Goal: Task Accomplishment & Management: Manage account settings

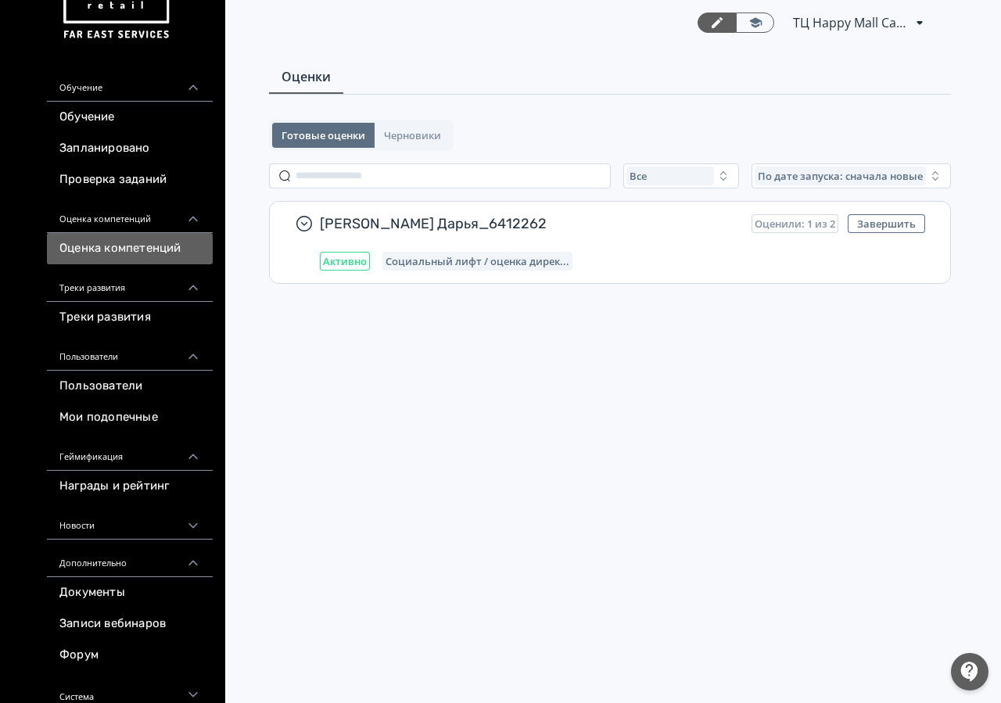
scroll to position [81, 0]
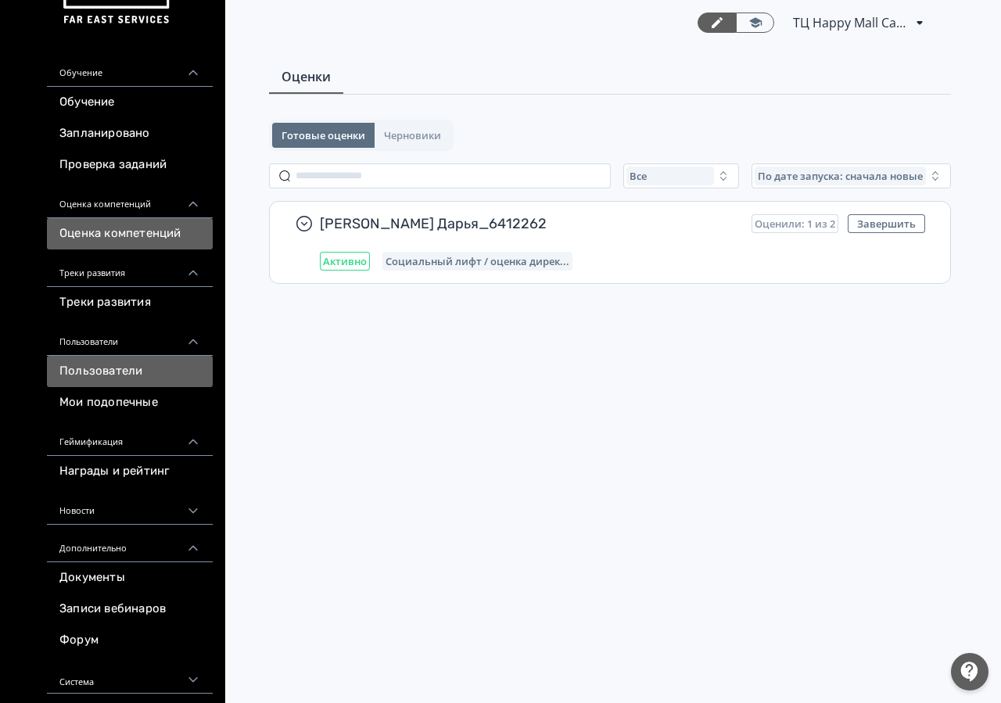
click at [150, 356] on link "Пользователи" at bounding box center [130, 371] width 166 height 31
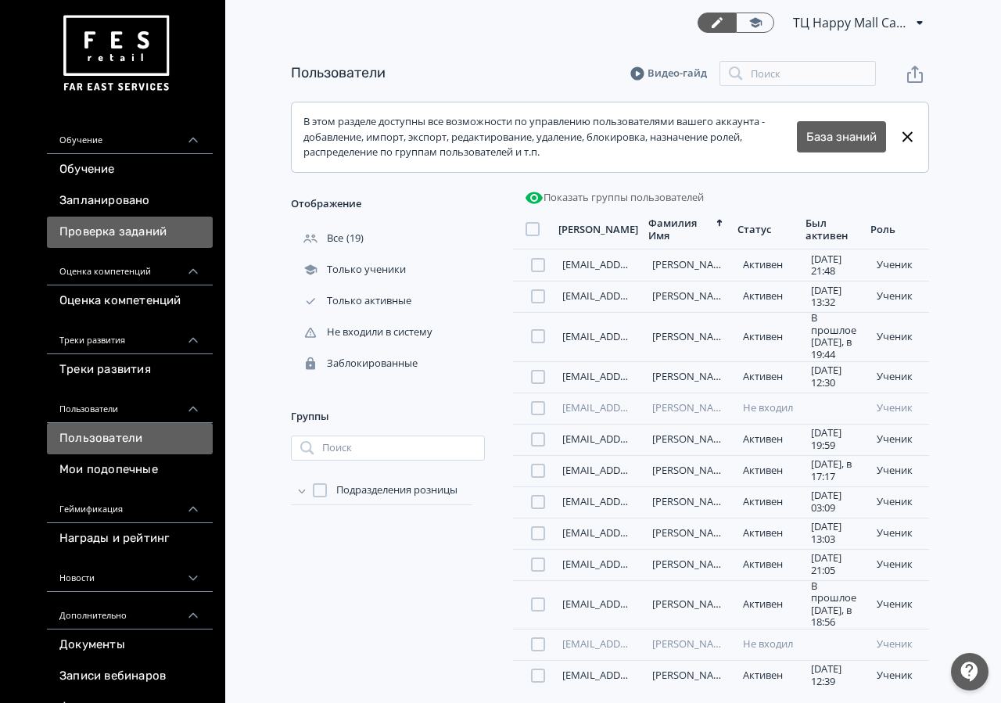
click at [126, 234] on link "Проверка заданий" at bounding box center [130, 232] width 166 height 31
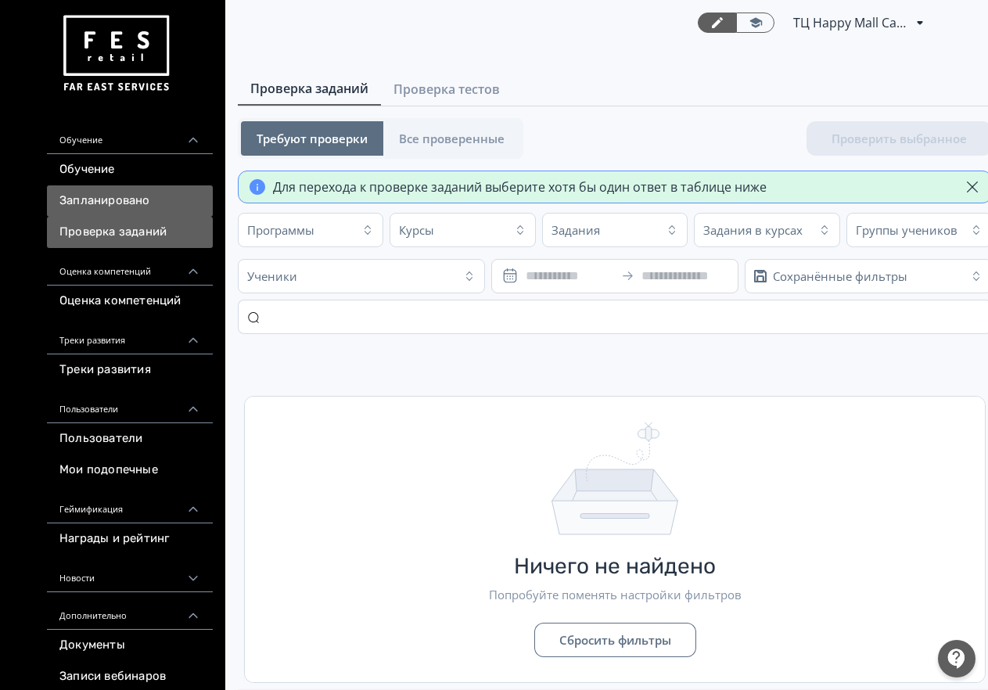
click at [129, 207] on link "Запланировано" at bounding box center [130, 200] width 166 height 31
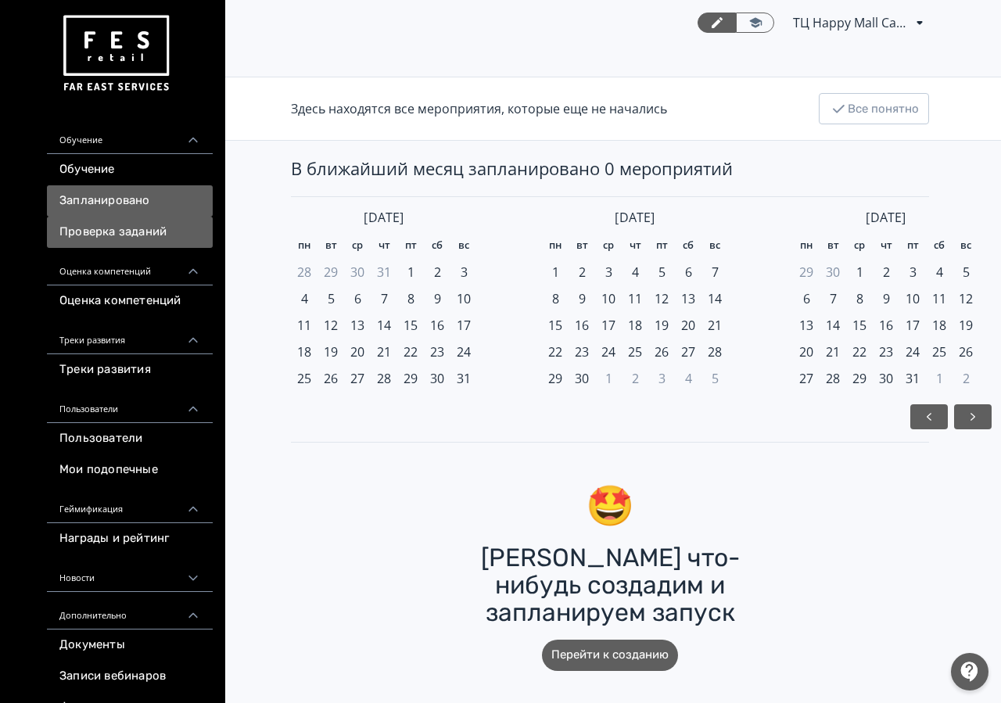
click at [125, 237] on link "Проверка заданий" at bounding box center [130, 232] width 166 height 31
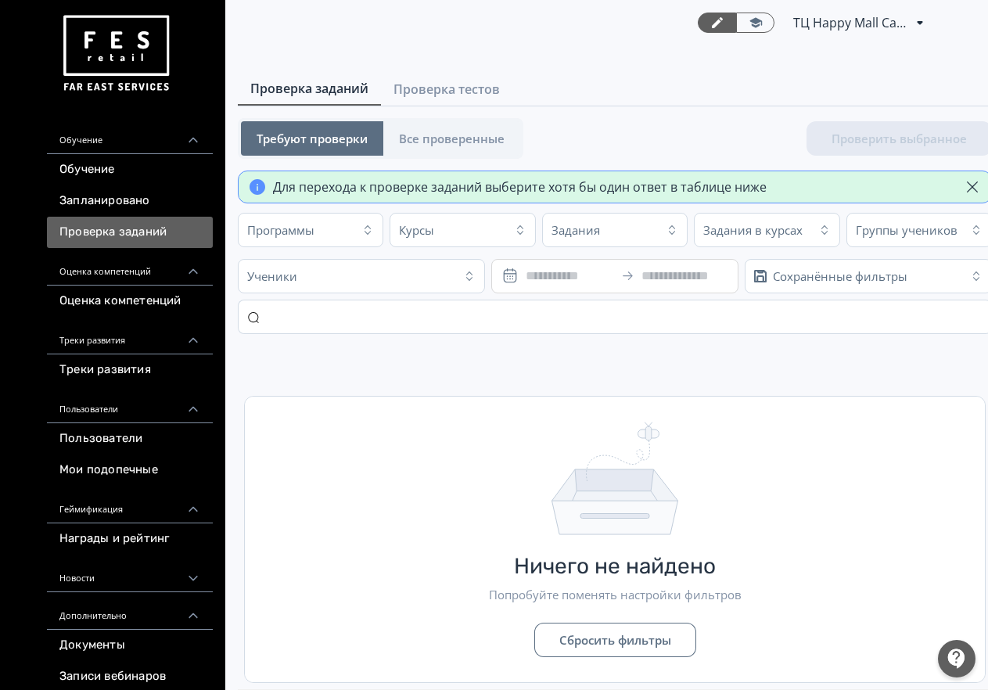
scroll to position [16, 0]
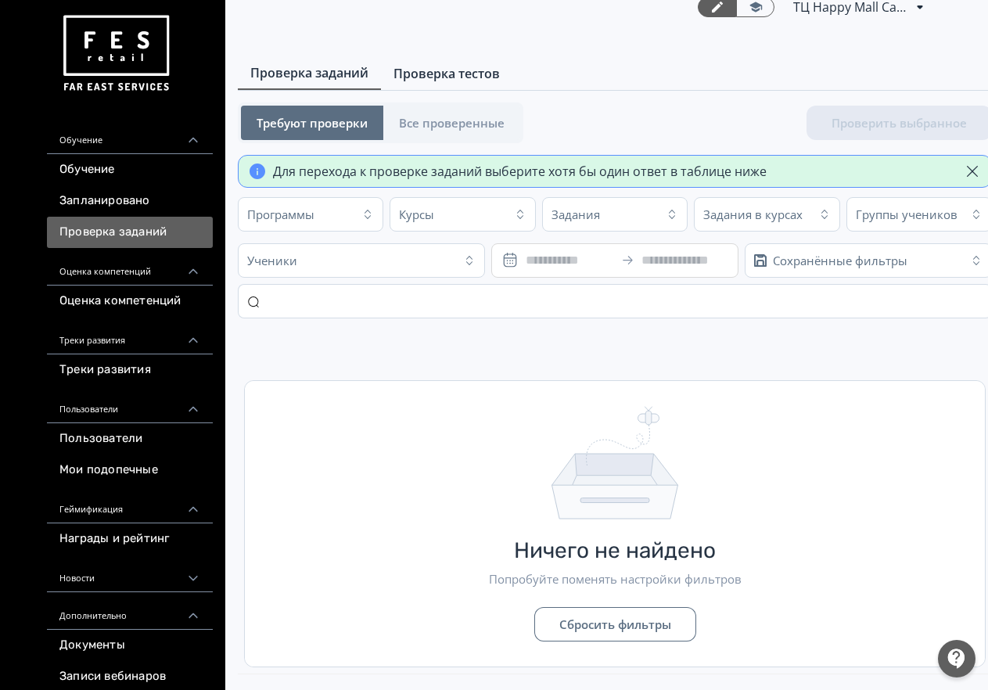
click at [428, 77] on span "Проверка тестов" at bounding box center [447, 73] width 106 height 19
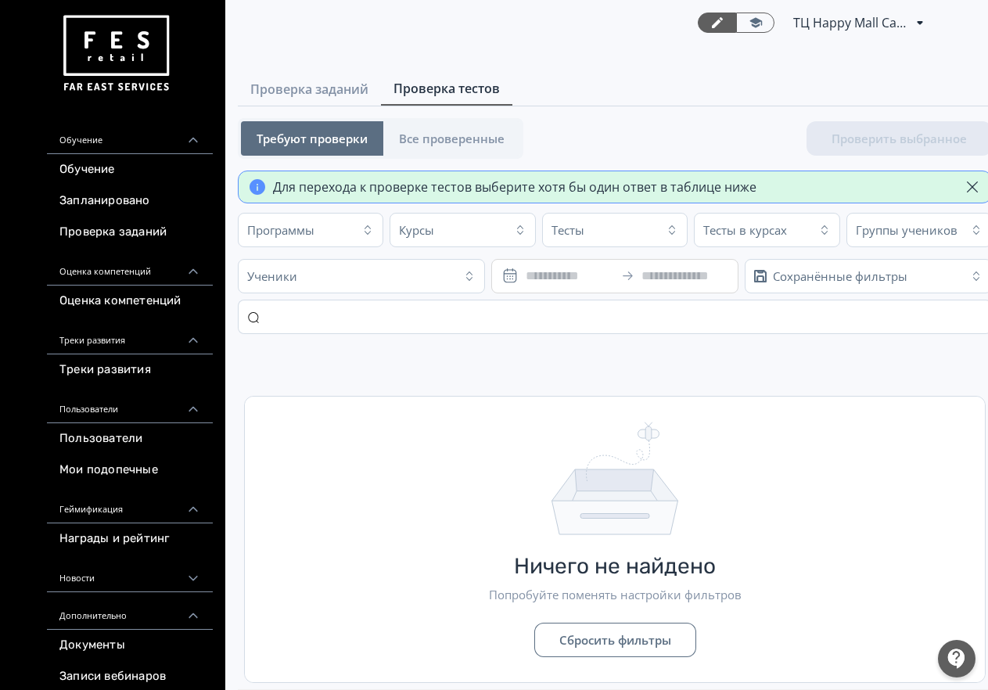
click at [724, 21] on span at bounding box center [717, 23] width 38 height 20
click at [113, 167] on link "Обучение" at bounding box center [130, 169] width 166 height 31
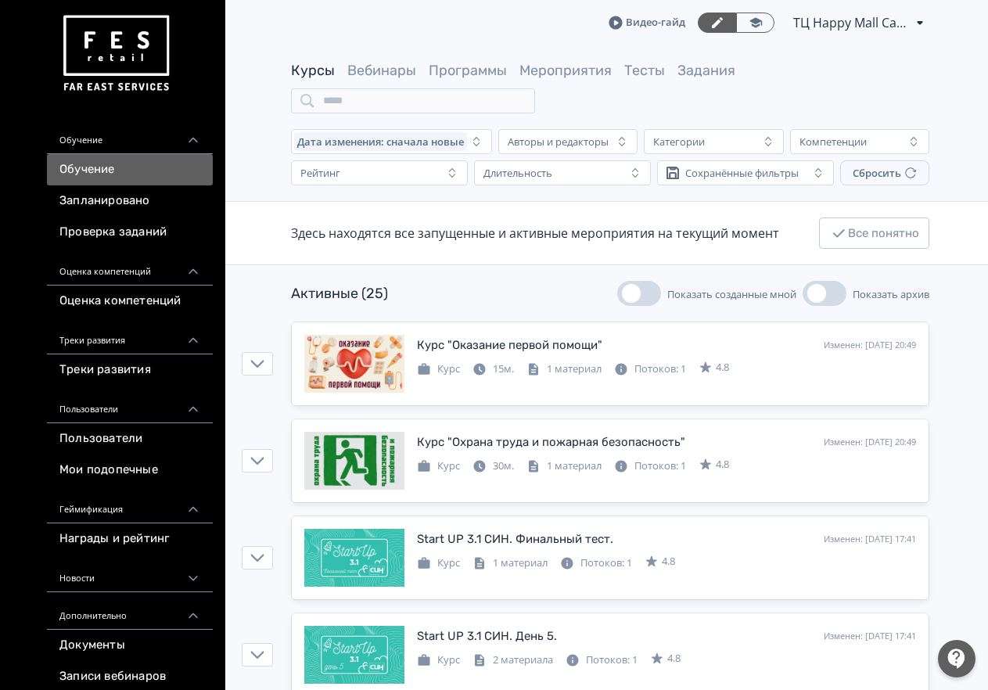
click at [851, 21] on span "ТЦ Happy Mall Саратов СИН 6412262" at bounding box center [851, 22] width 117 height 19
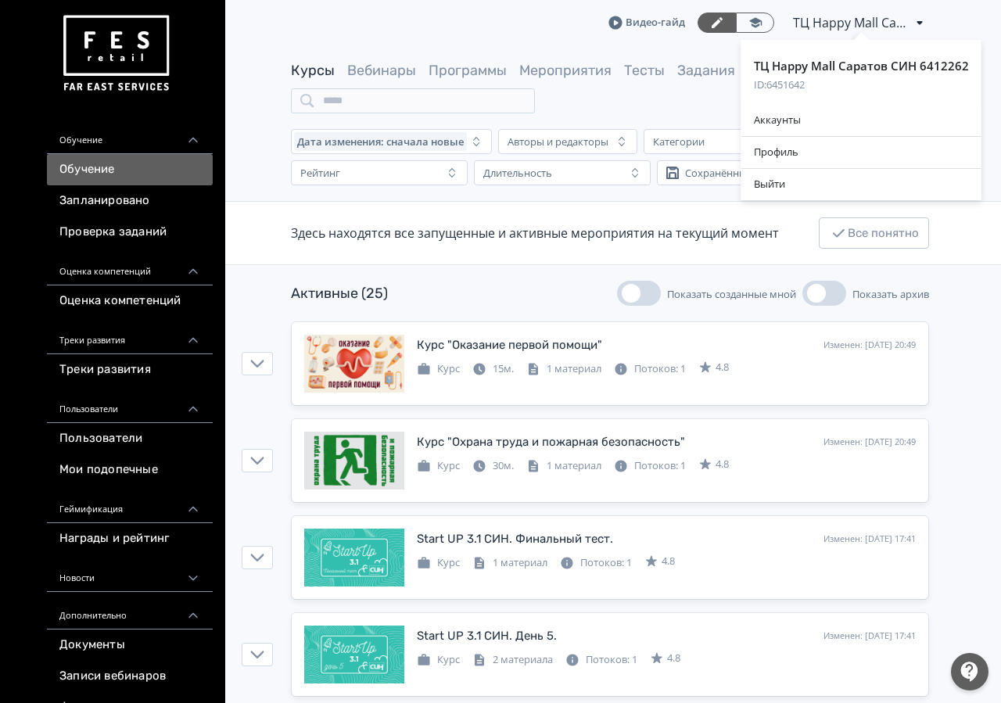
click at [527, 36] on div "ТЦ Happy Mall Саратов СИН 6412262 ID: 6451642 Аккаунты Профиль Выйти" at bounding box center [500, 351] width 1001 height 703
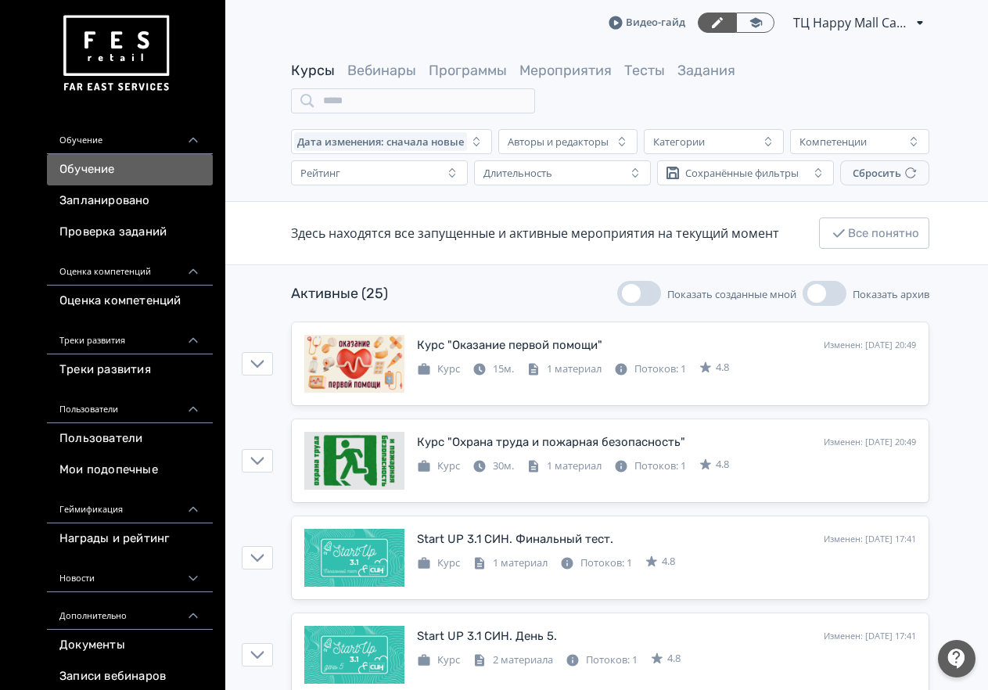
click at [106, 38] on img at bounding box center [115, 53] width 113 height 88
